Goal: Check status: Check status

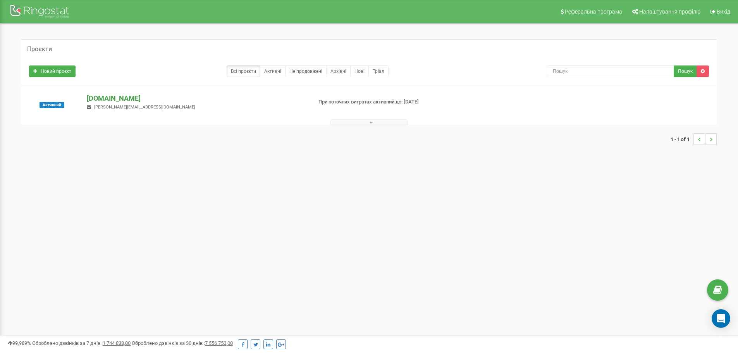
click at [101, 97] on p "[DOMAIN_NAME]" at bounding box center [196, 98] width 219 height 10
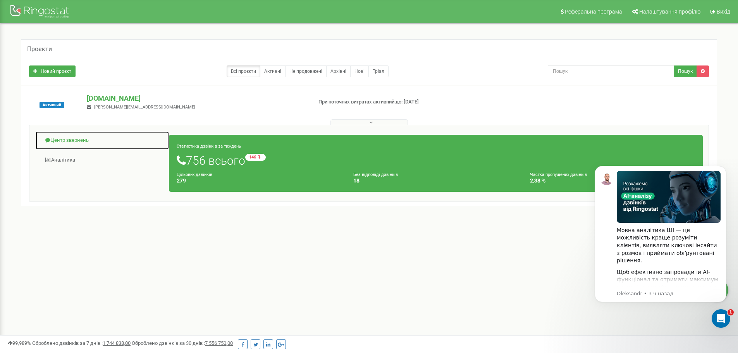
click at [66, 136] on link "Центр звернень" at bounding box center [102, 140] width 134 height 19
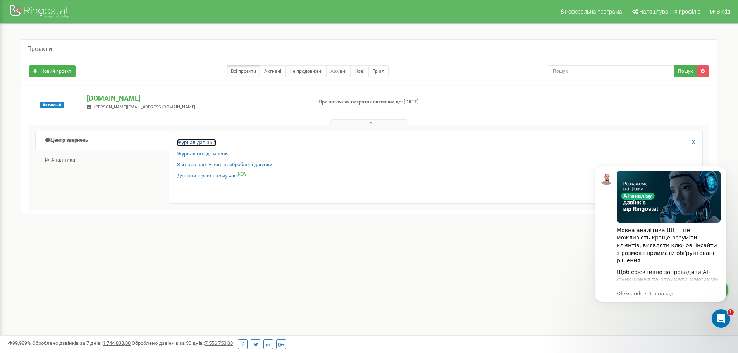
click at [196, 143] on link "Журнал дзвінків" at bounding box center [196, 142] width 39 height 7
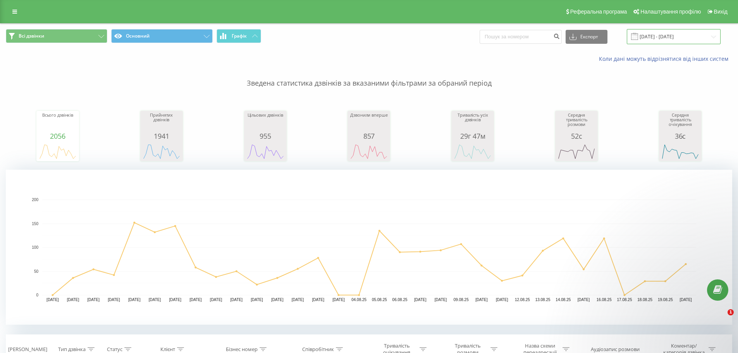
click at [651, 40] on input "[DATE] - [DATE]" at bounding box center [674, 36] width 94 height 15
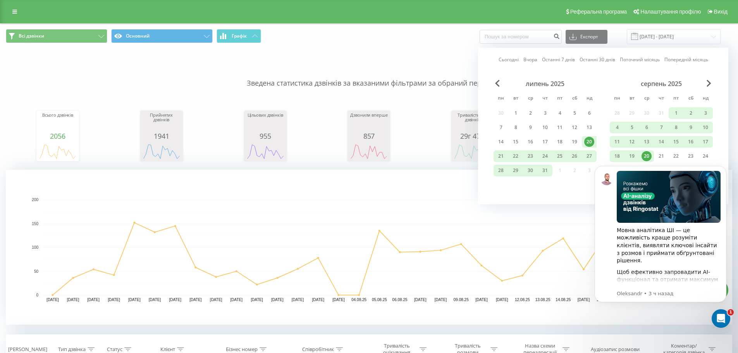
click html "Мовна аналітика ШІ — це можливість краще розуміти клієнтів, виявляти ключові ін…"
click at [724, 170] on icon "Dismiss notification" at bounding box center [724, 168] width 4 height 4
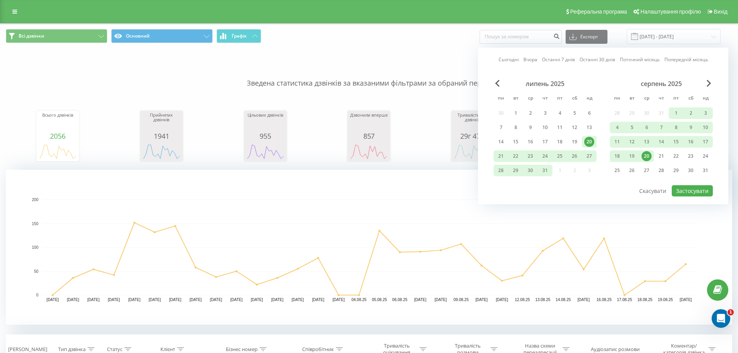
click at [648, 157] on div "20" at bounding box center [646, 156] width 10 height 10
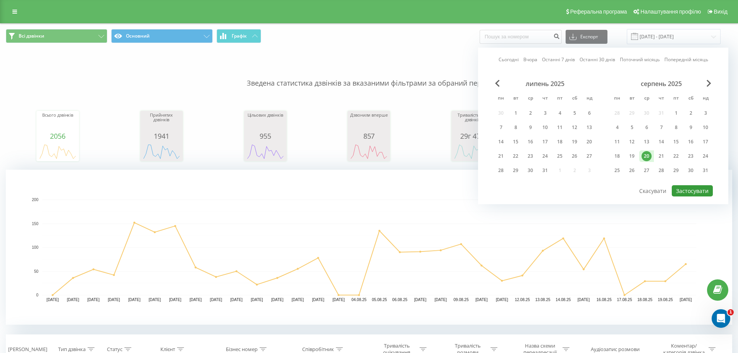
click at [685, 186] on button "Застосувати" at bounding box center [692, 190] width 41 height 11
type input "[DATE] - [DATE]"
